Goal: Transaction & Acquisition: Subscribe to service/newsletter

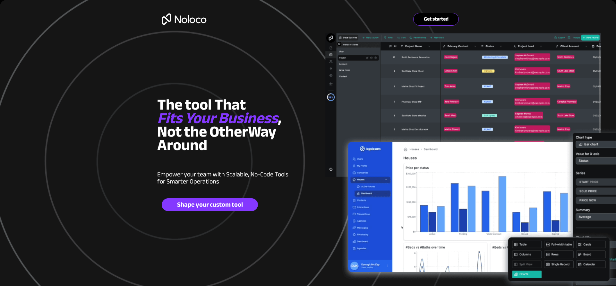
click at [428, 24] on link "Get started" at bounding box center [436, 19] width 46 height 13
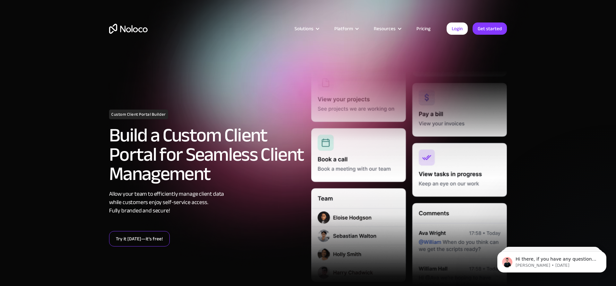
click at [150, 238] on link "Try it today—it’s free!" at bounding box center [139, 238] width 61 height 15
click at [483, 29] on link "Get started" at bounding box center [490, 28] width 34 height 12
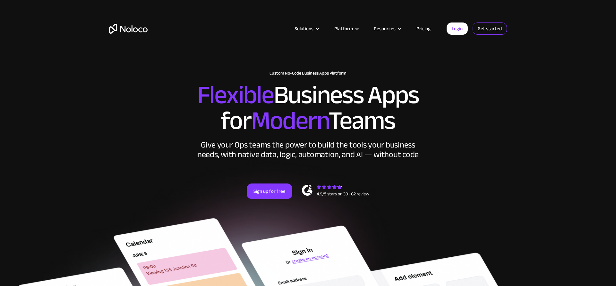
click at [486, 28] on link "Get started" at bounding box center [490, 28] width 34 height 12
